Goal: Check status: Check status

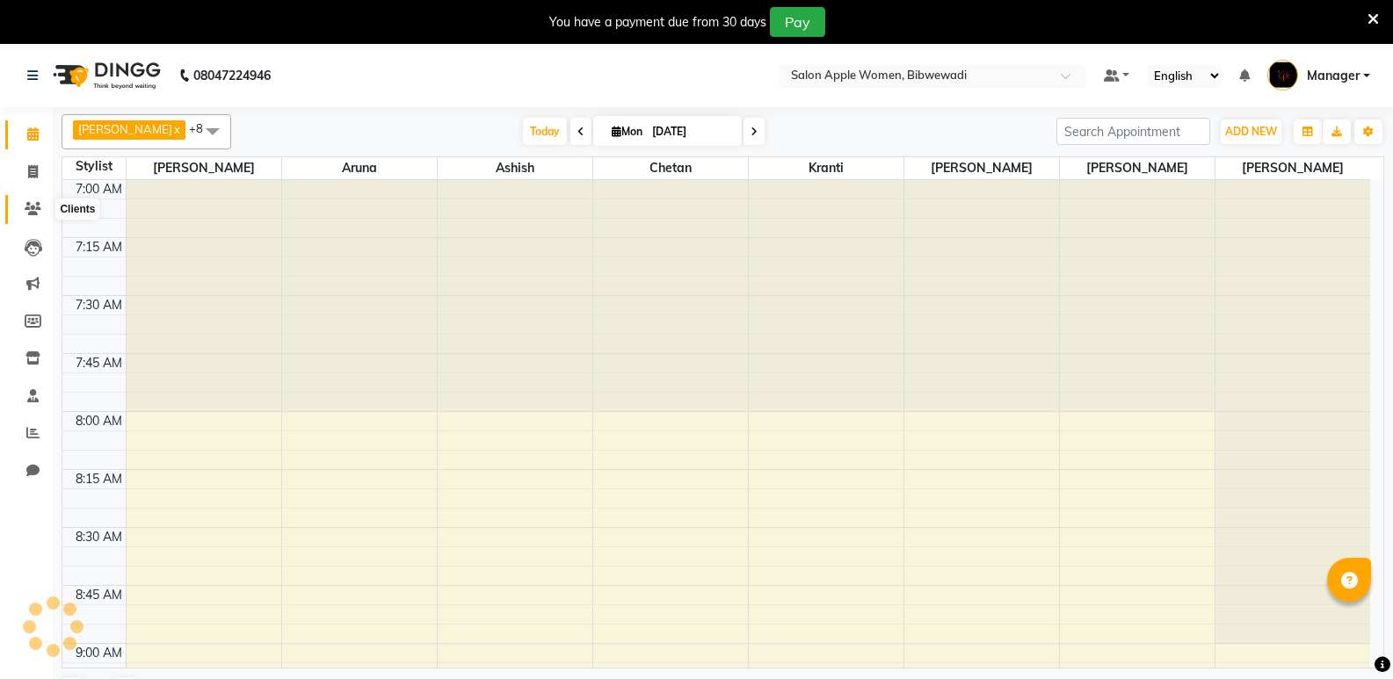
scroll to position [1161, 0]
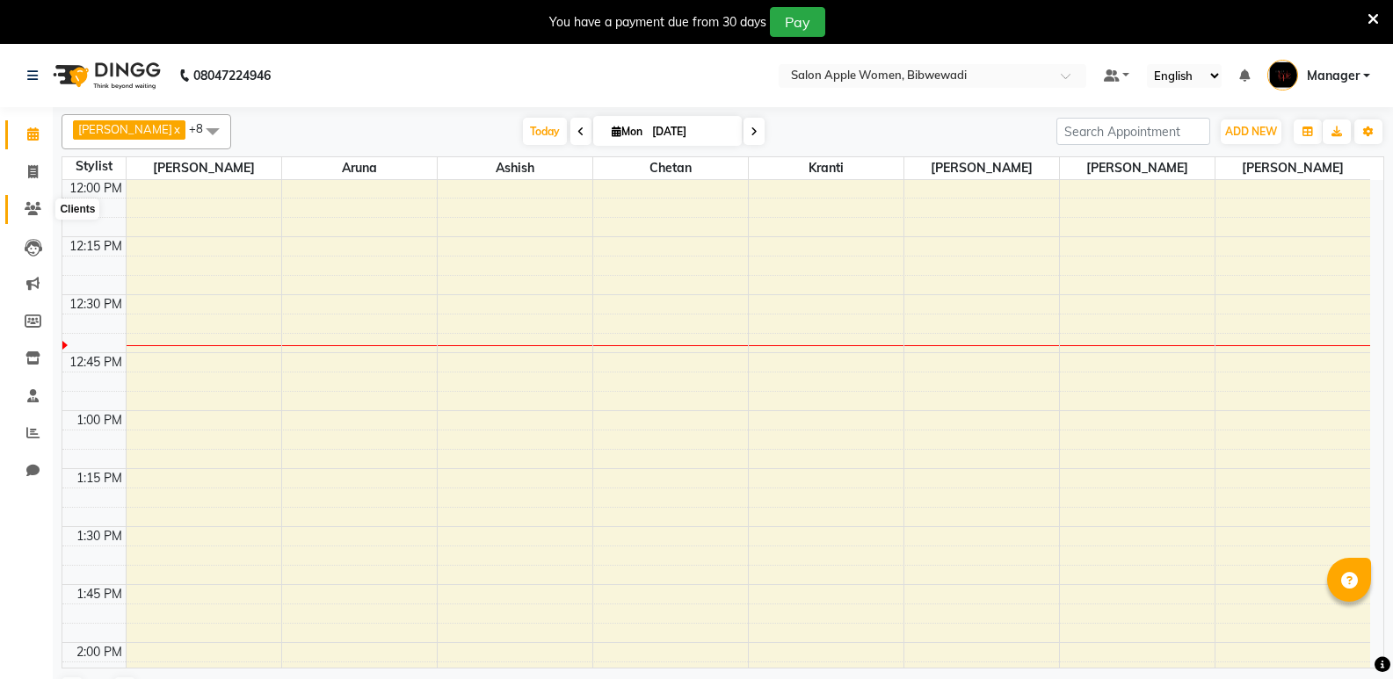
click at [36, 212] on icon at bounding box center [33, 208] width 17 height 13
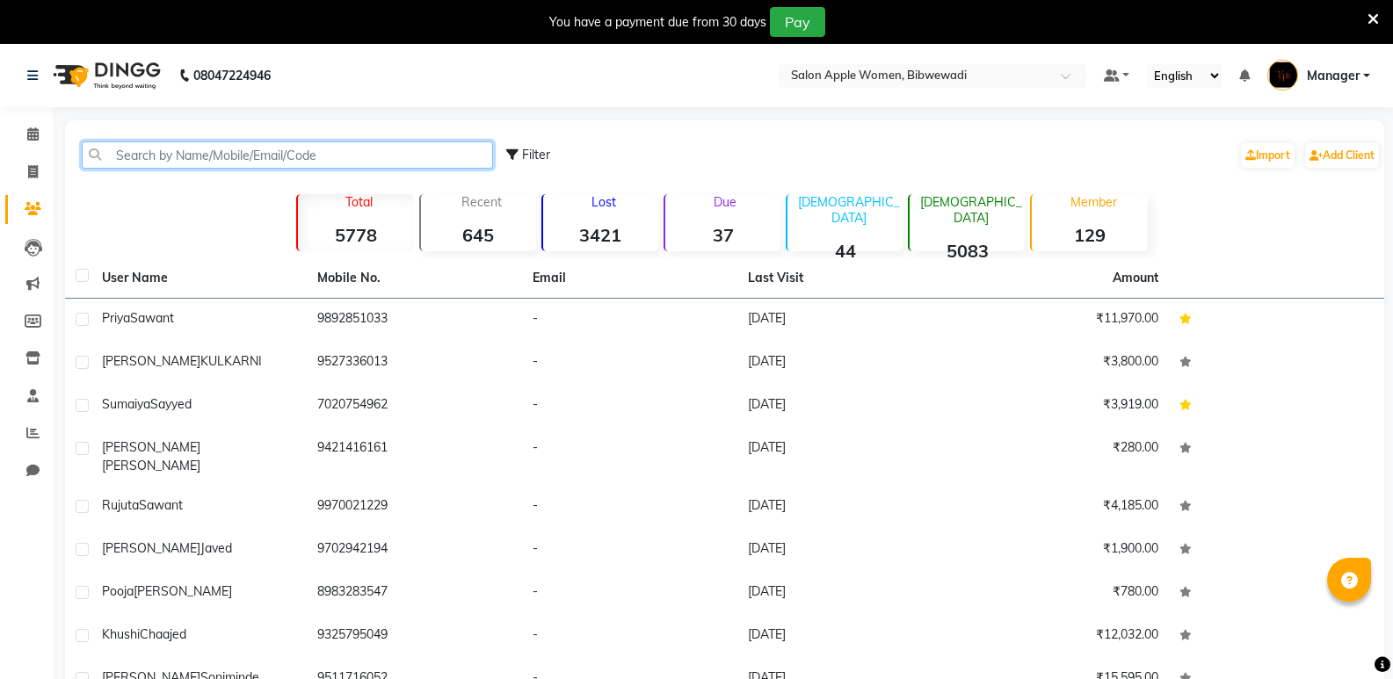
click at [171, 151] on input "text" at bounding box center [287, 154] width 411 height 27
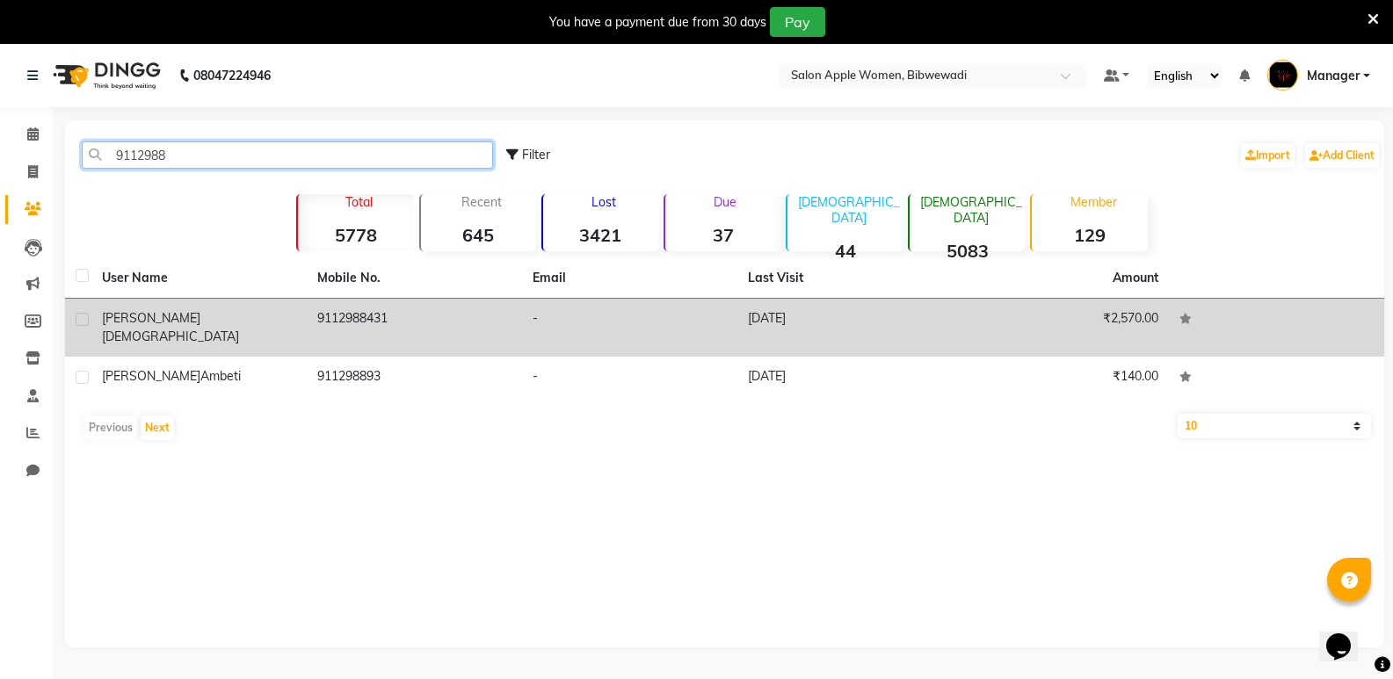
type input "9112988"
click at [557, 312] on td "-" at bounding box center [629, 328] width 215 height 58
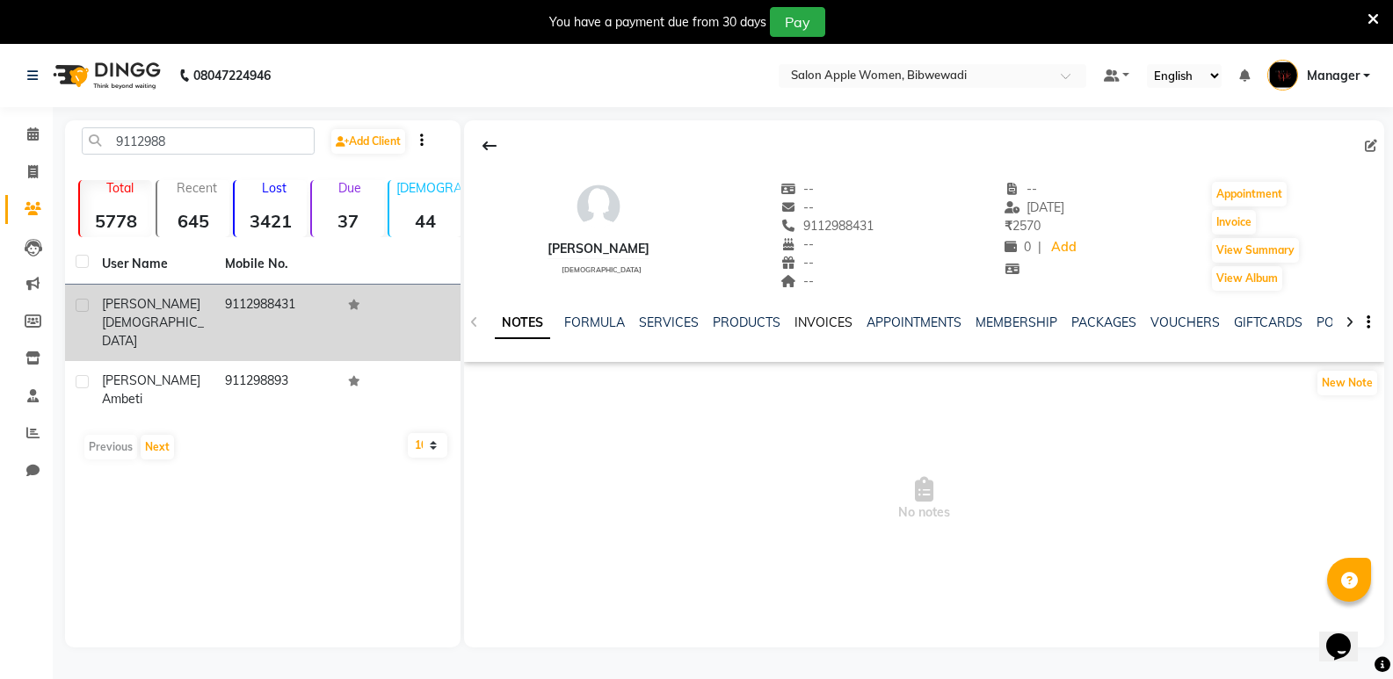
click at [831, 328] on link "INVOICES" at bounding box center [823, 323] width 58 height 16
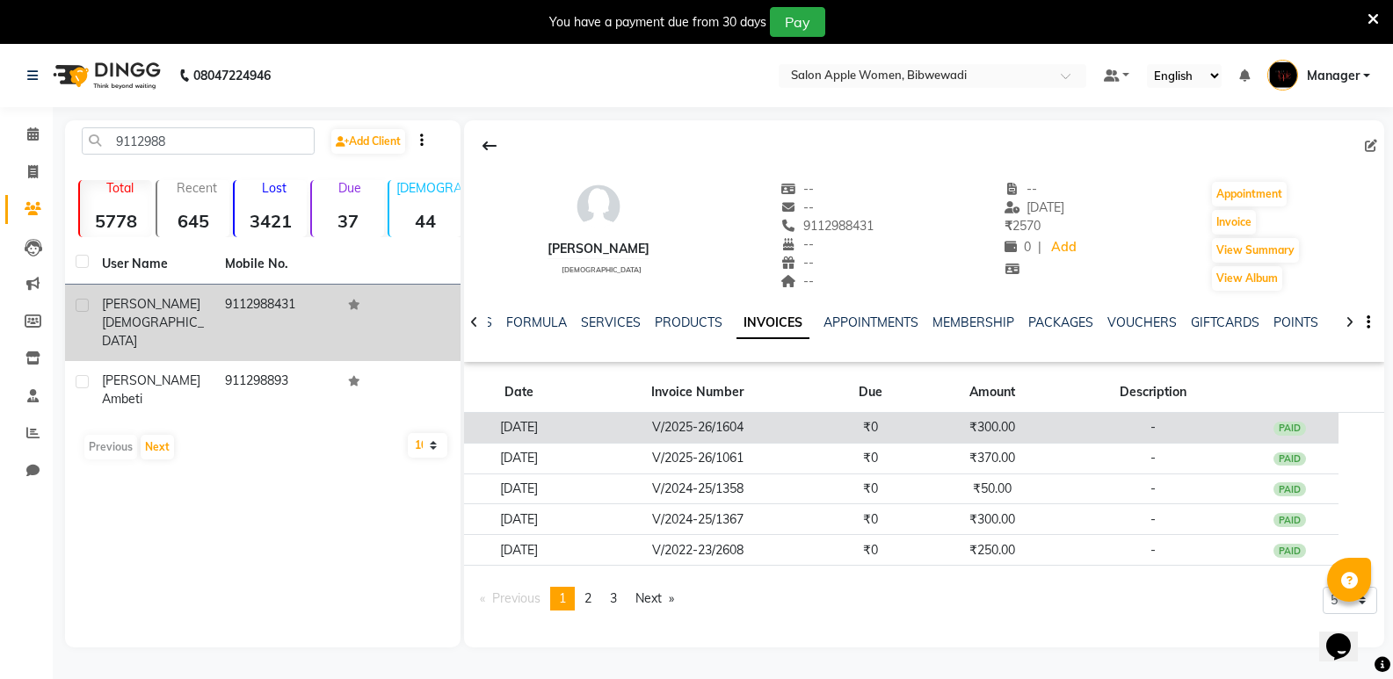
click at [853, 435] on td "₹0" at bounding box center [871, 428] width 98 height 31
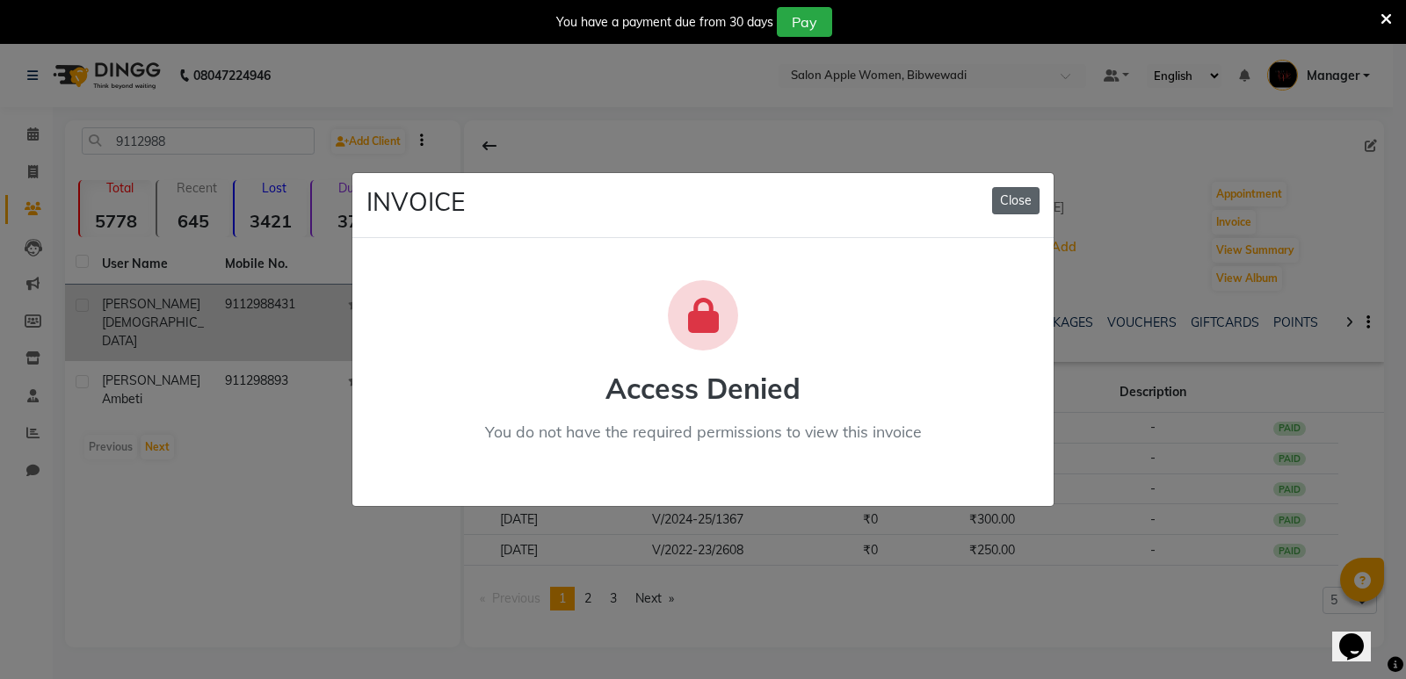
click at [1010, 199] on button "Close" at bounding box center [1015, 200] width 47 height 27
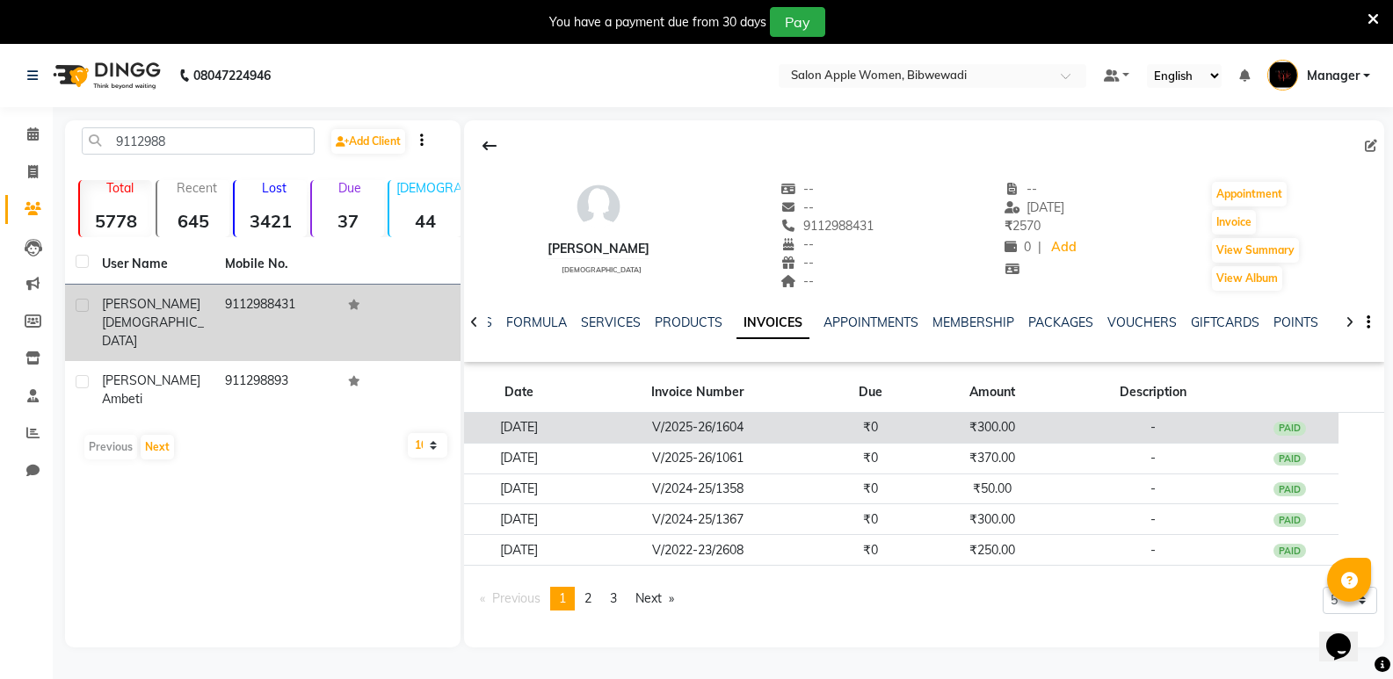
click at [822, 416] on td "V/2025-26/1604" at bounding box center [698, 428] width 248 height 31
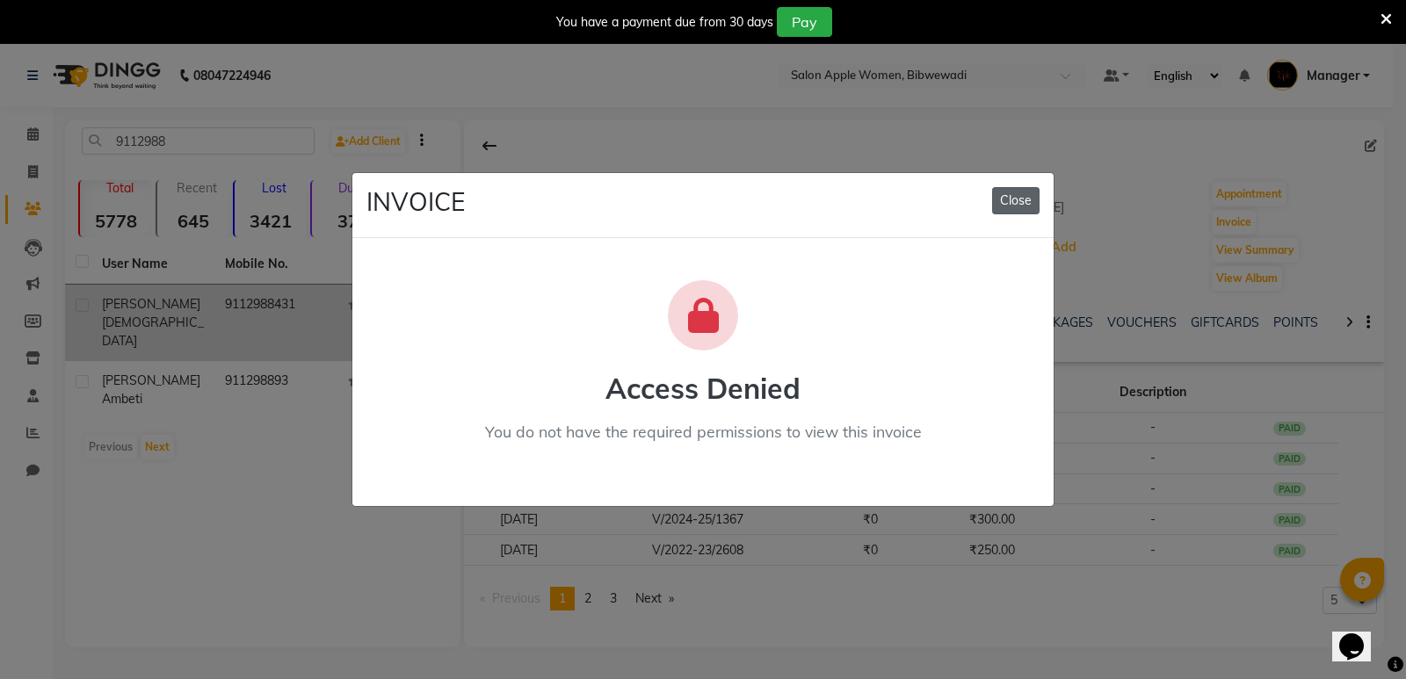
click at [1000, 208] on button "Close" at bounding box center [1015, 200] width 47 height 27
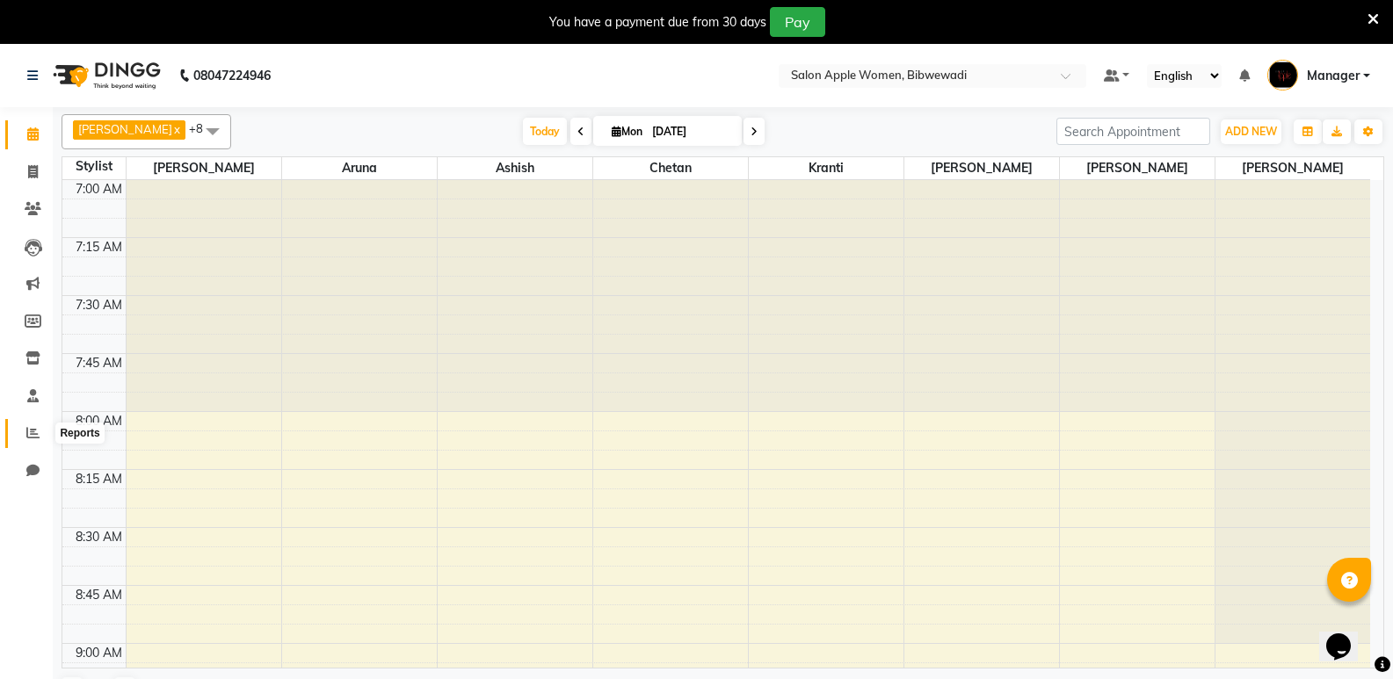
click at [39, 433] on icon at bounding box center [32, 432] width 13 height 13
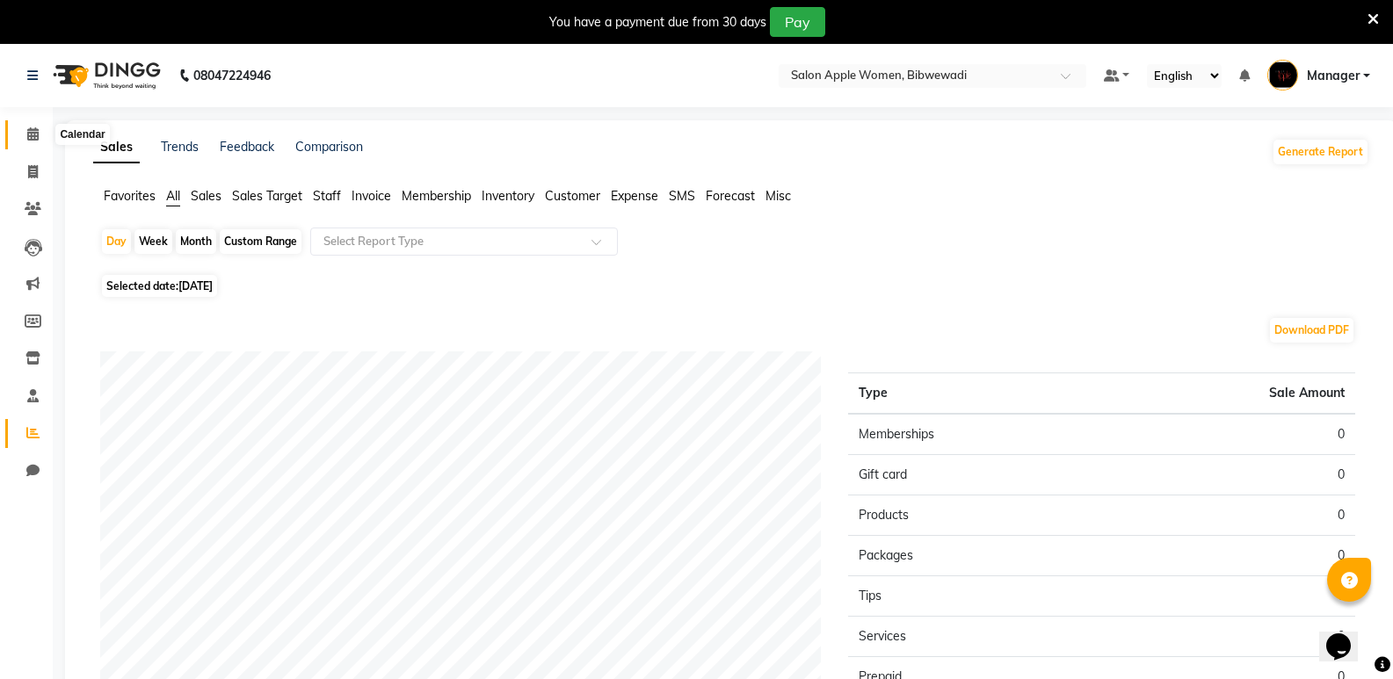
click at [33, 138] on icon at bounding box center [32, 133] width 11 height 13
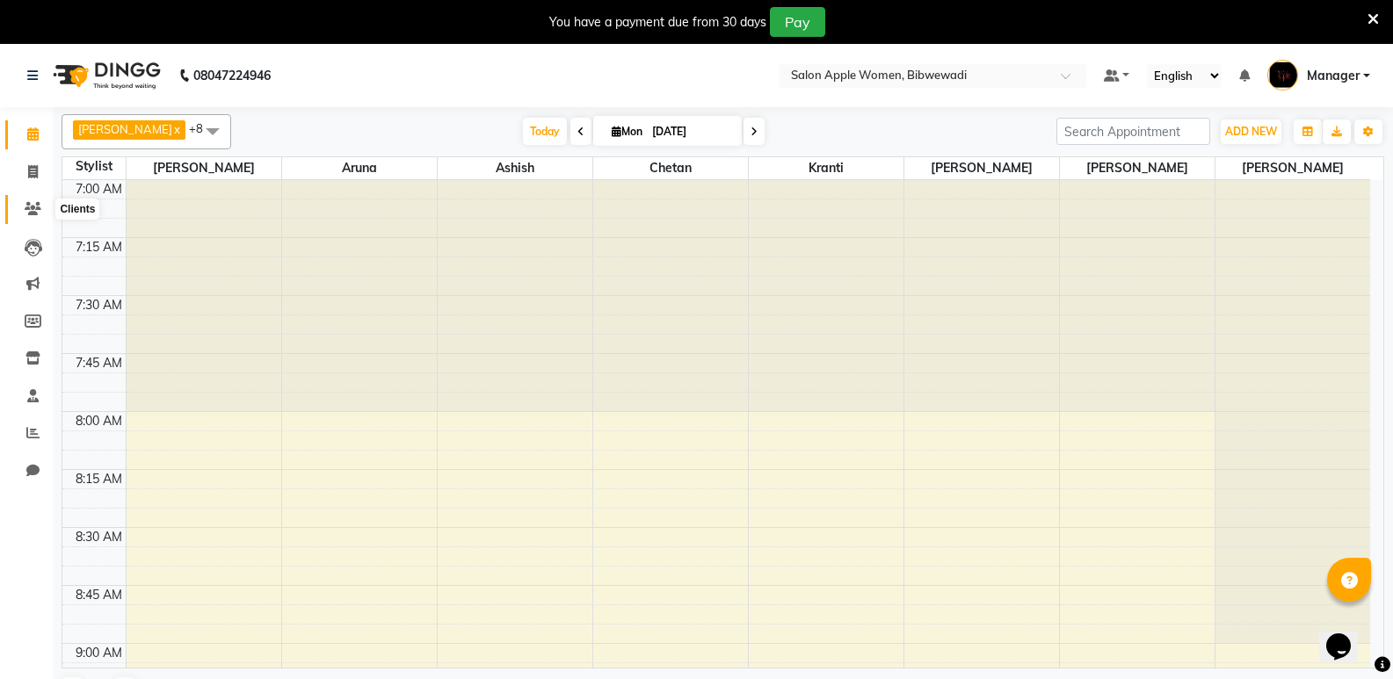
click at [40, 202] on icon at bounding box center [33, 208] width 17 height 13
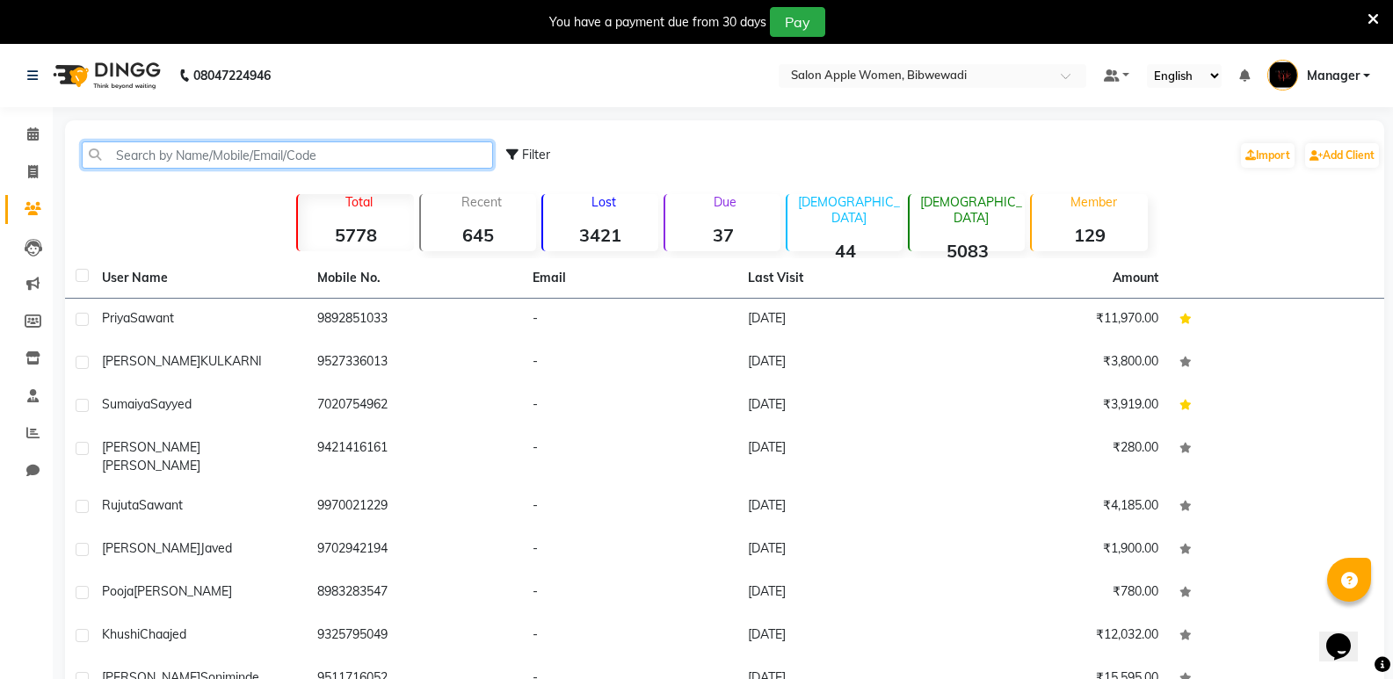
click at [226, 160] on input "text" at bounding box center [287, 154] width 411 height 27
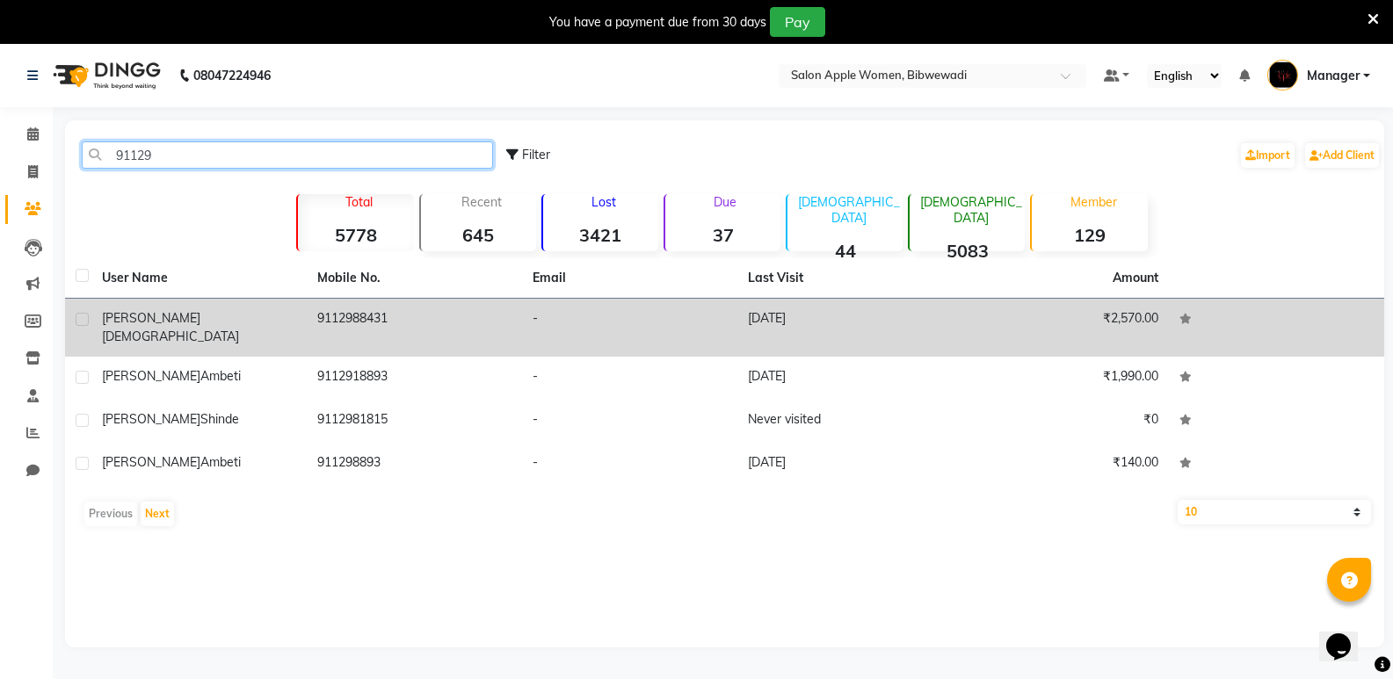
type input "91129"
click at [424, 316] on td "9112988431" at bounding box center [414, 328] width 215 height 58
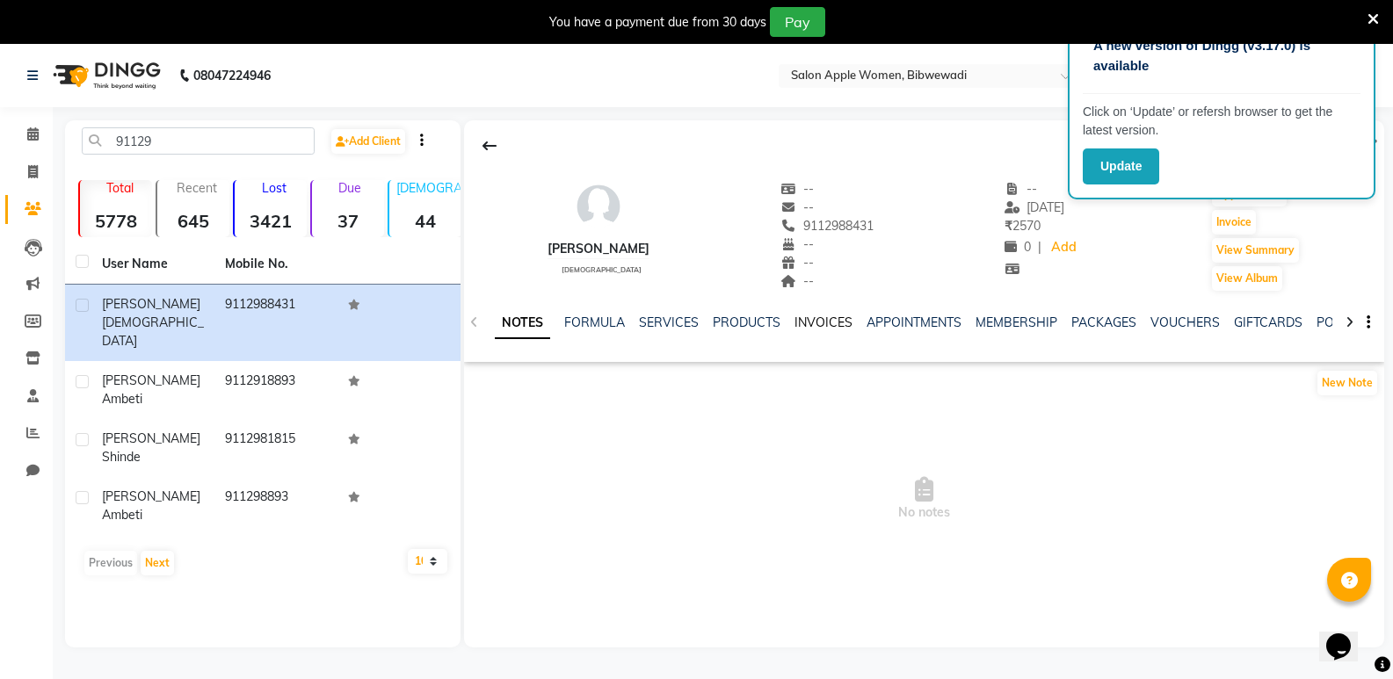
click at [808, 326] on link "INVOICES" at bounding box center [823, 323] width 58 height 16
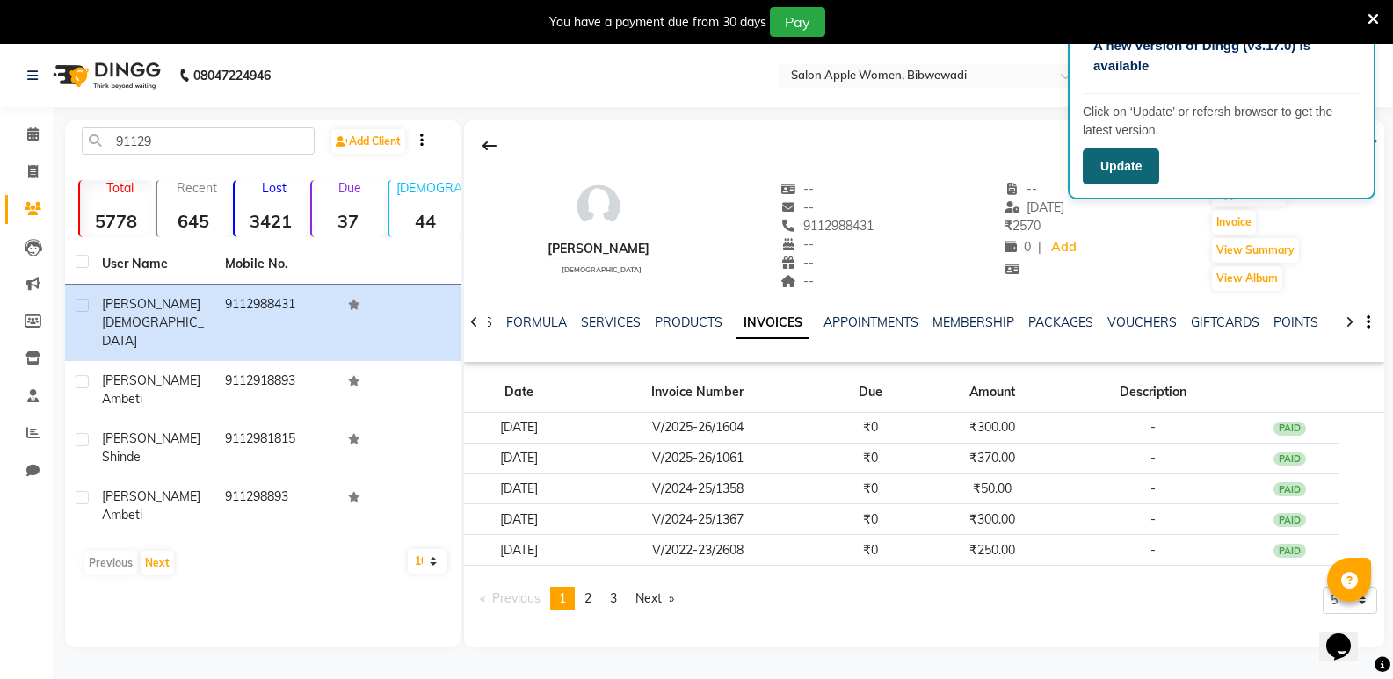
click at [1149, 162] on button "Update" at bounding box center [1121, 166] width 76 height 36
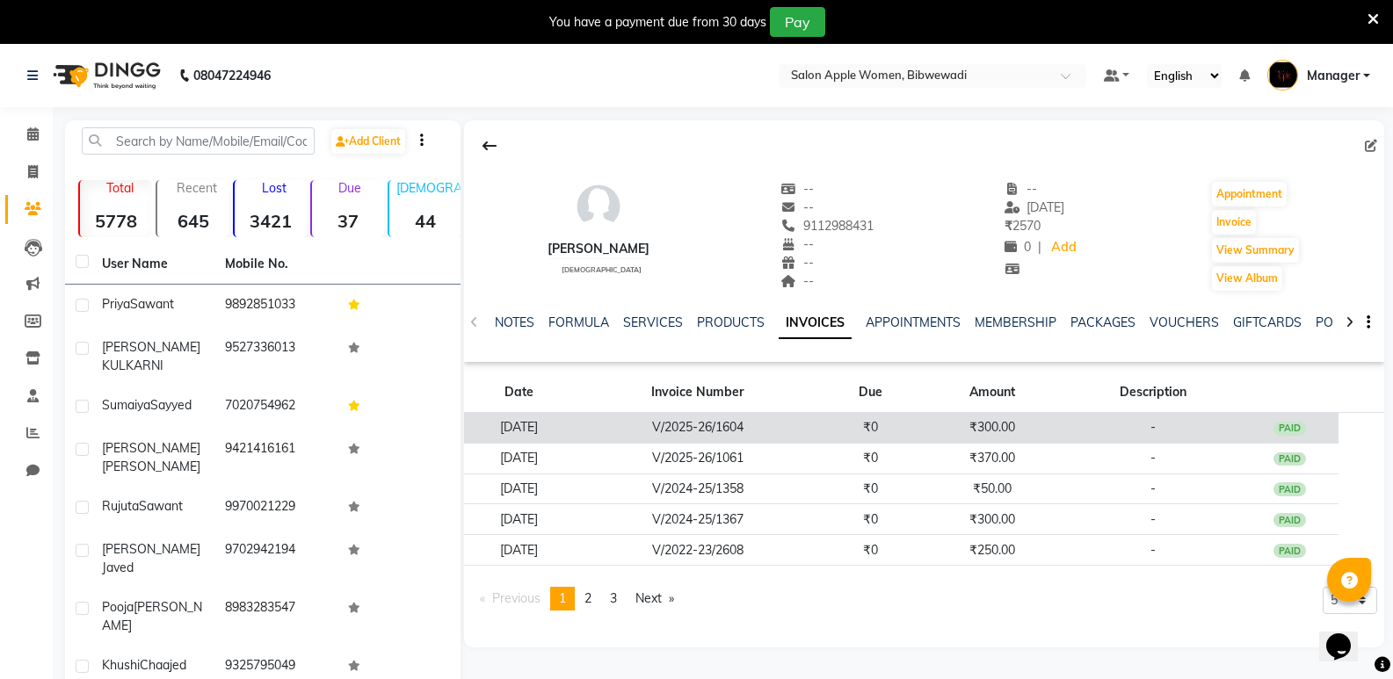
click at [981, 421] on td "₹300.00" at bounding box center [992, 428] width 146 height 31
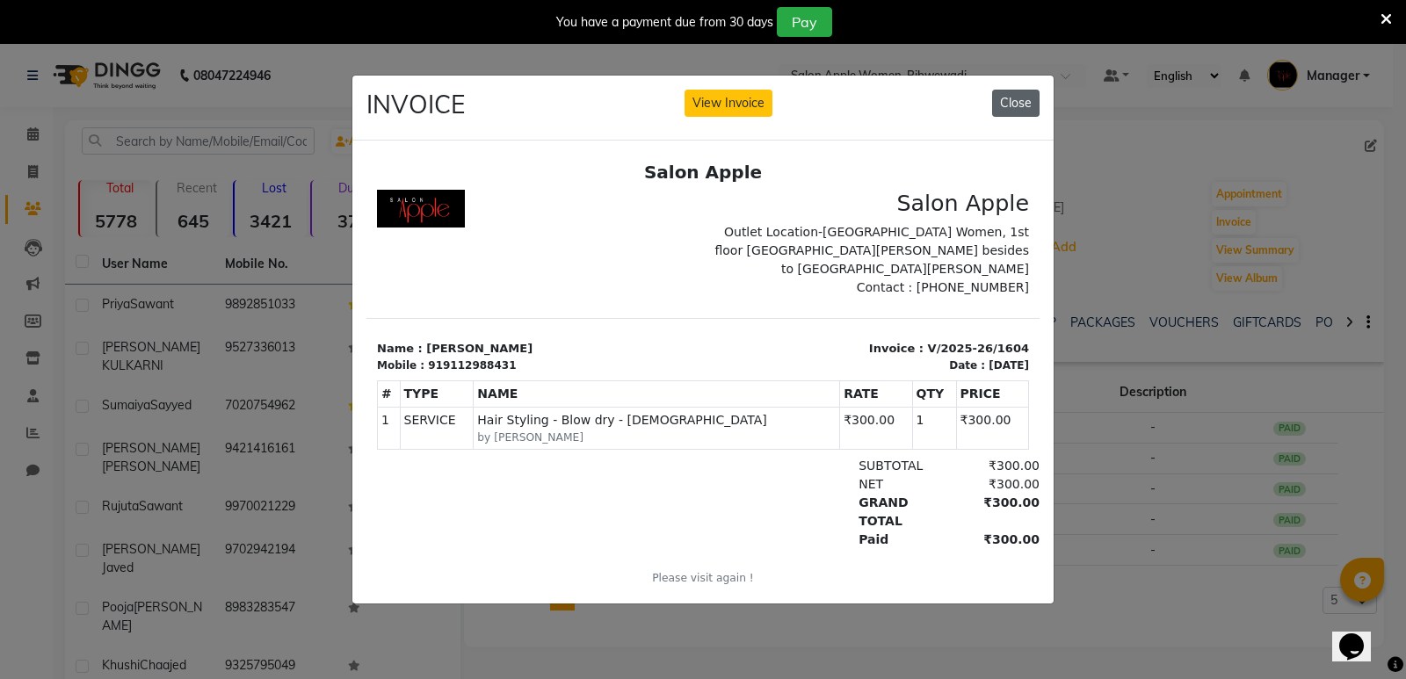
click at [1035, 98] on button "Close" at bounding box center [1015, 103] width 47 height 27
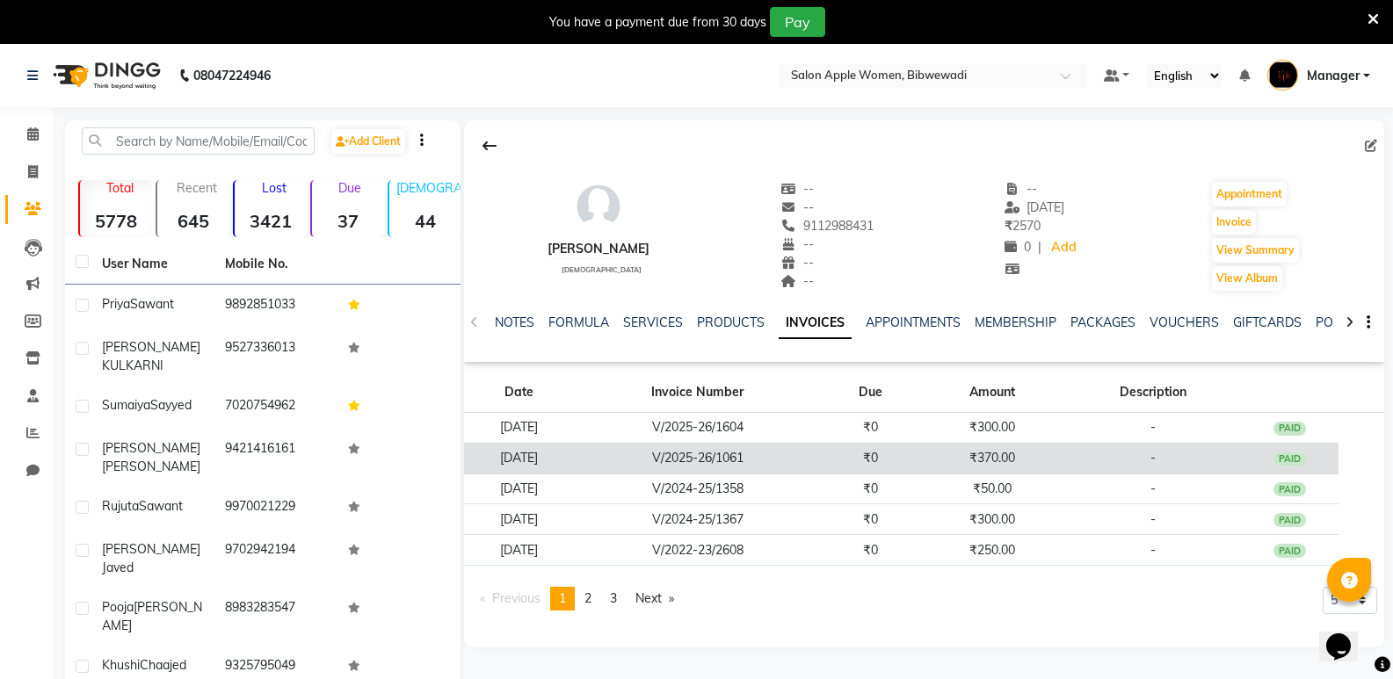
click at [1065, 466] on td "₹370.00" at bounding box center [992, 458] width 146 height 31
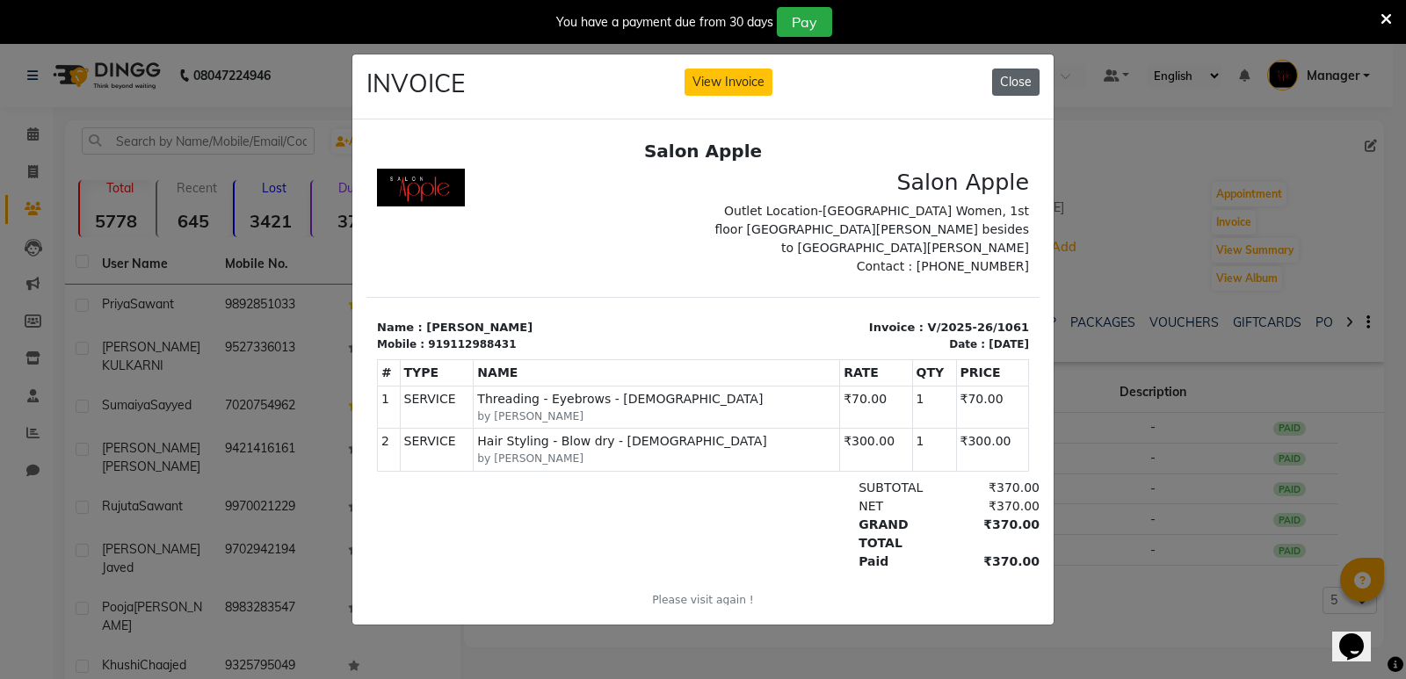
click at [1004, 73] on button "Close" at bounding box center [1015, 82] width 47 height 27
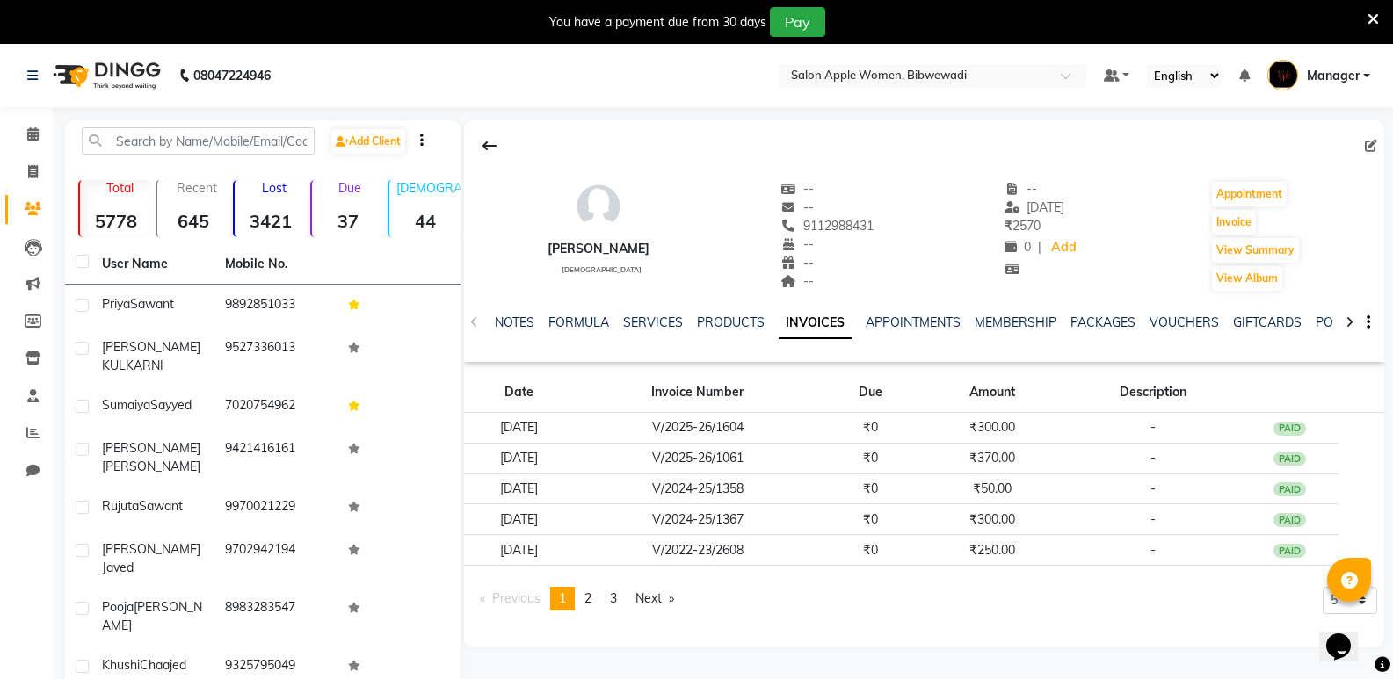
click at [31, 119] on li "Calendar" at bounding box center [26, 135] width 53 height 38
click at [38, 140] on icon at bounding box center [32, 133] width 11 height 13
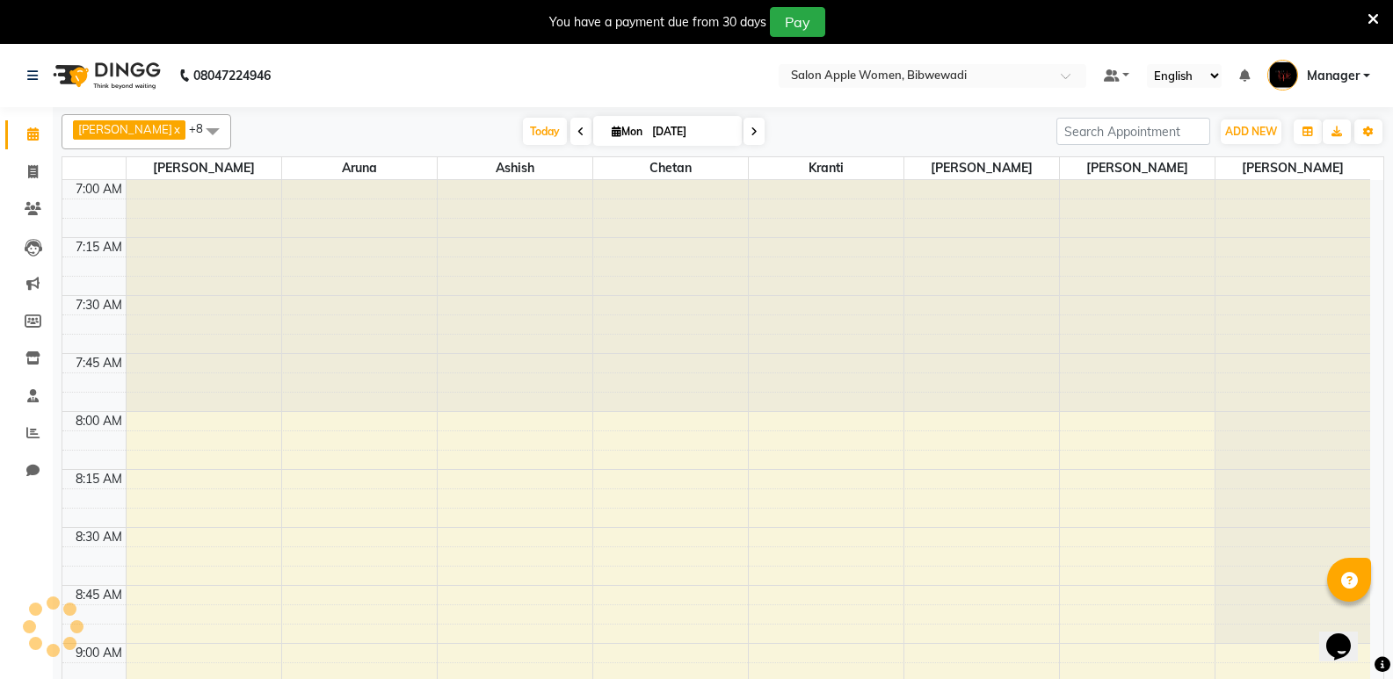
click at [27, 136] on icon at bounding box center [32, 133] width 11 height 13
